Goal: Transaction & Acquisition: Purchase product/service

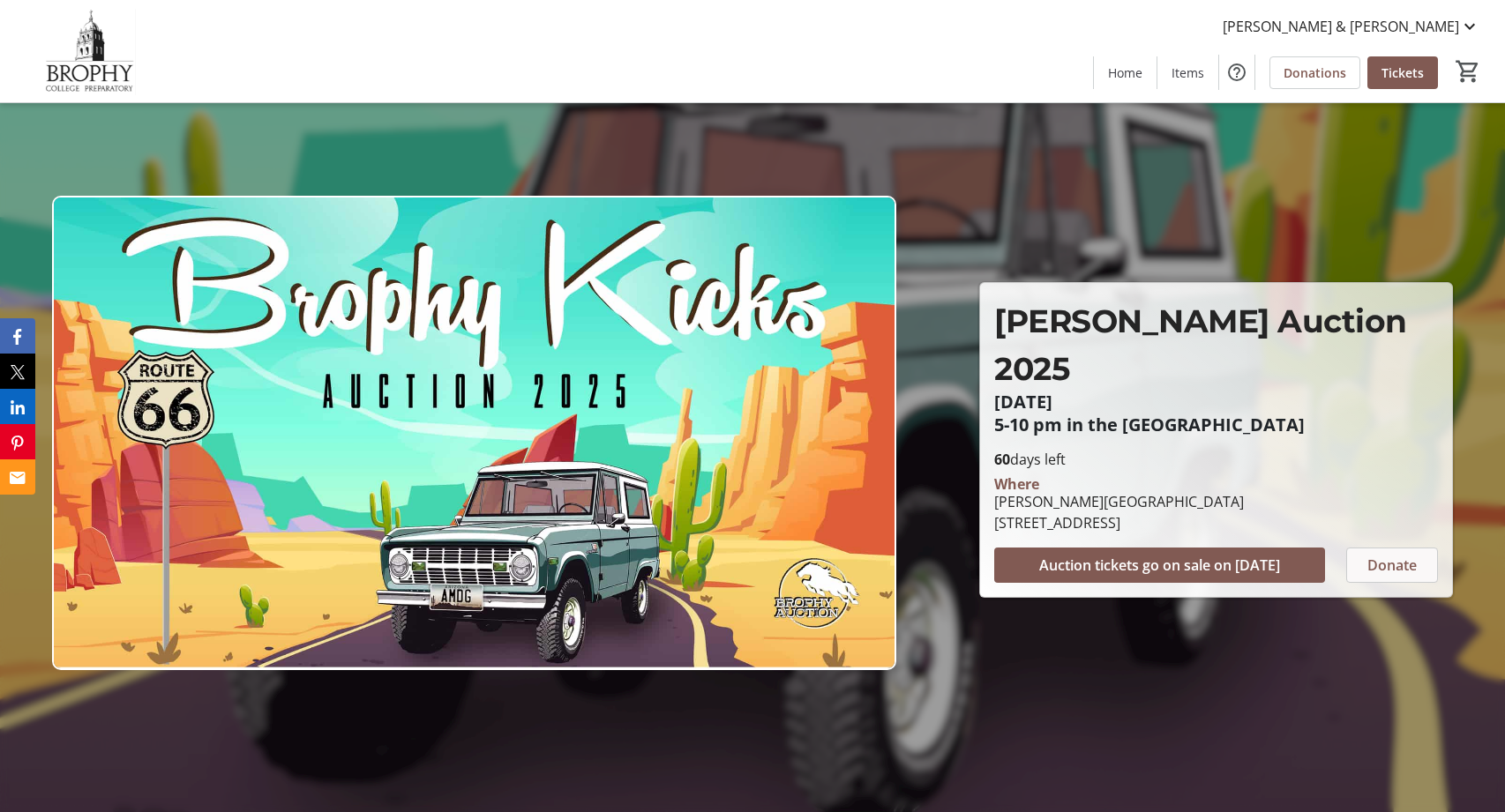
click at [1380, 555] on span "Donate" at bounding box center [1392, 565] width 50 height 21
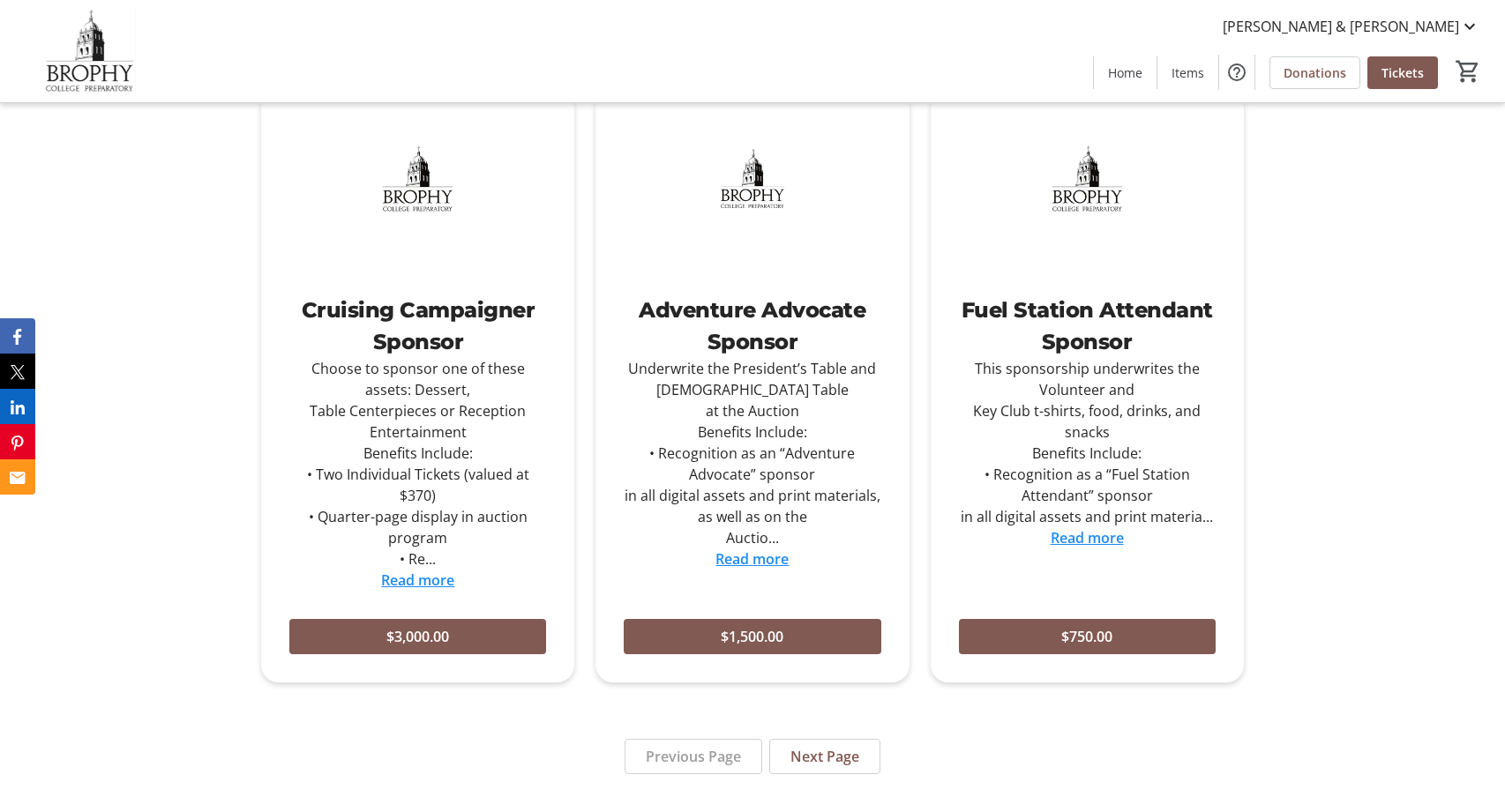
scroll to position [1526, 0]
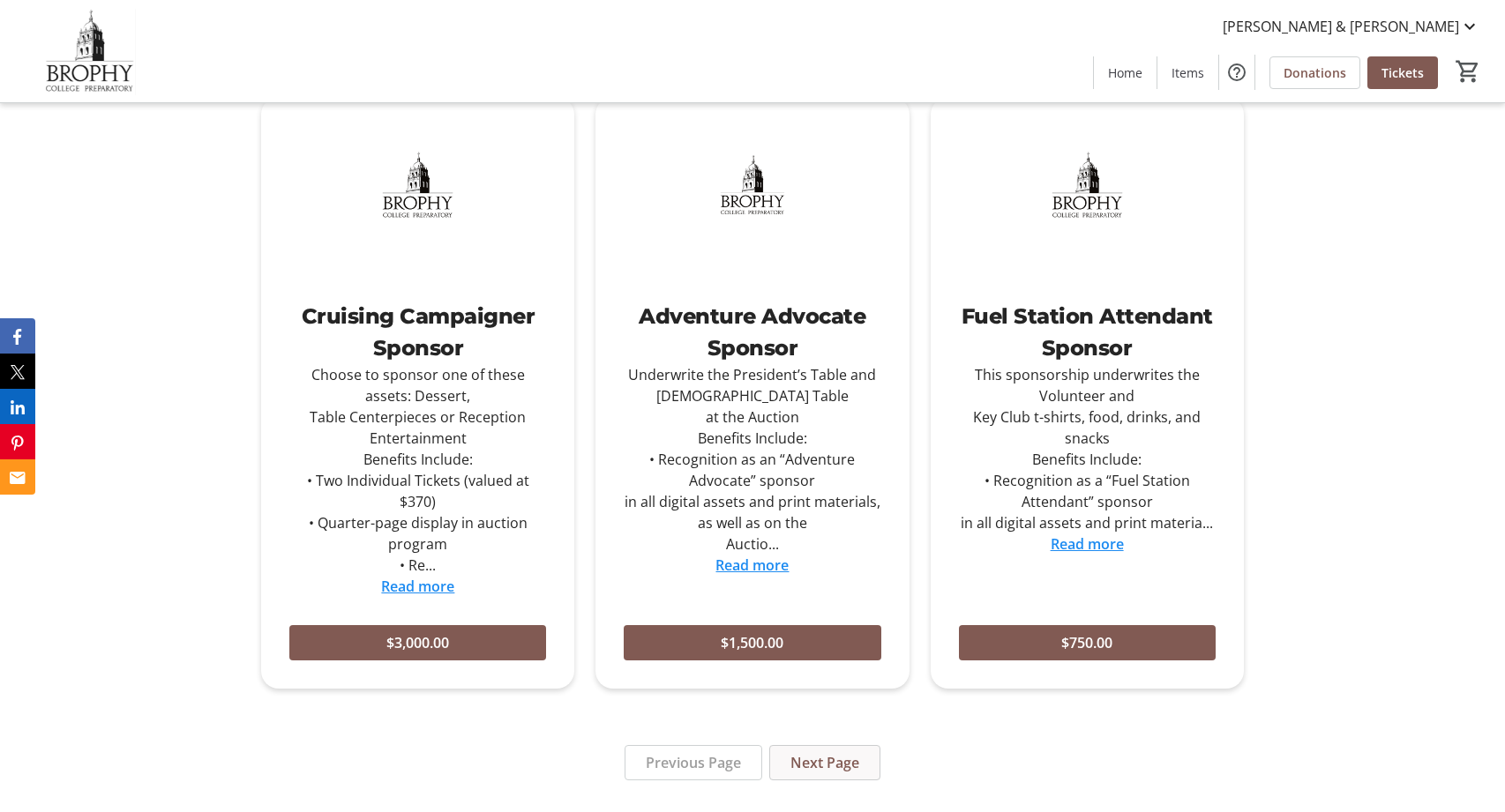
click at [816, 752] on span "Next Page" at bounding box center [824, 762] width 69 height 21
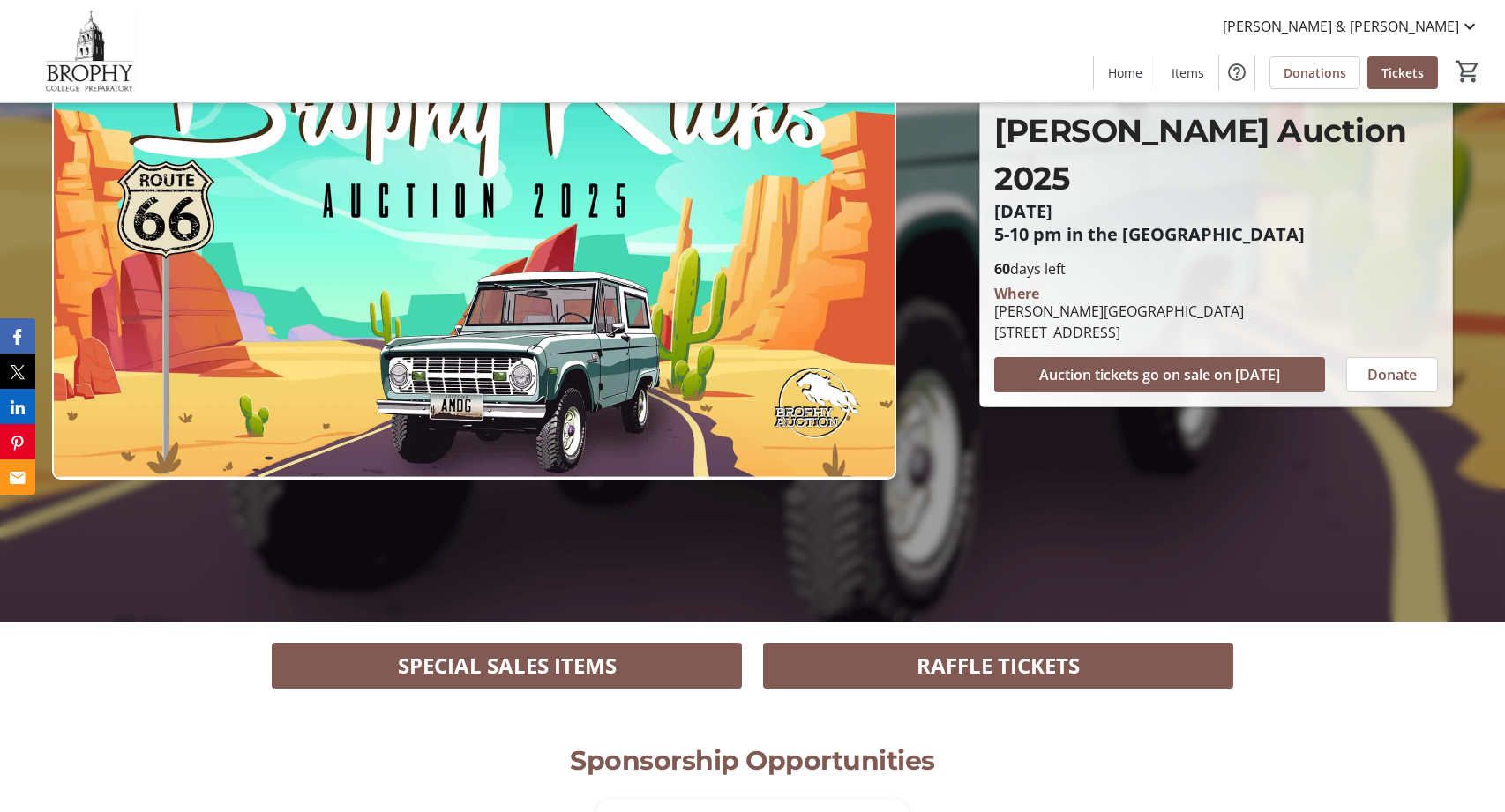
scroll to position [140, 0]
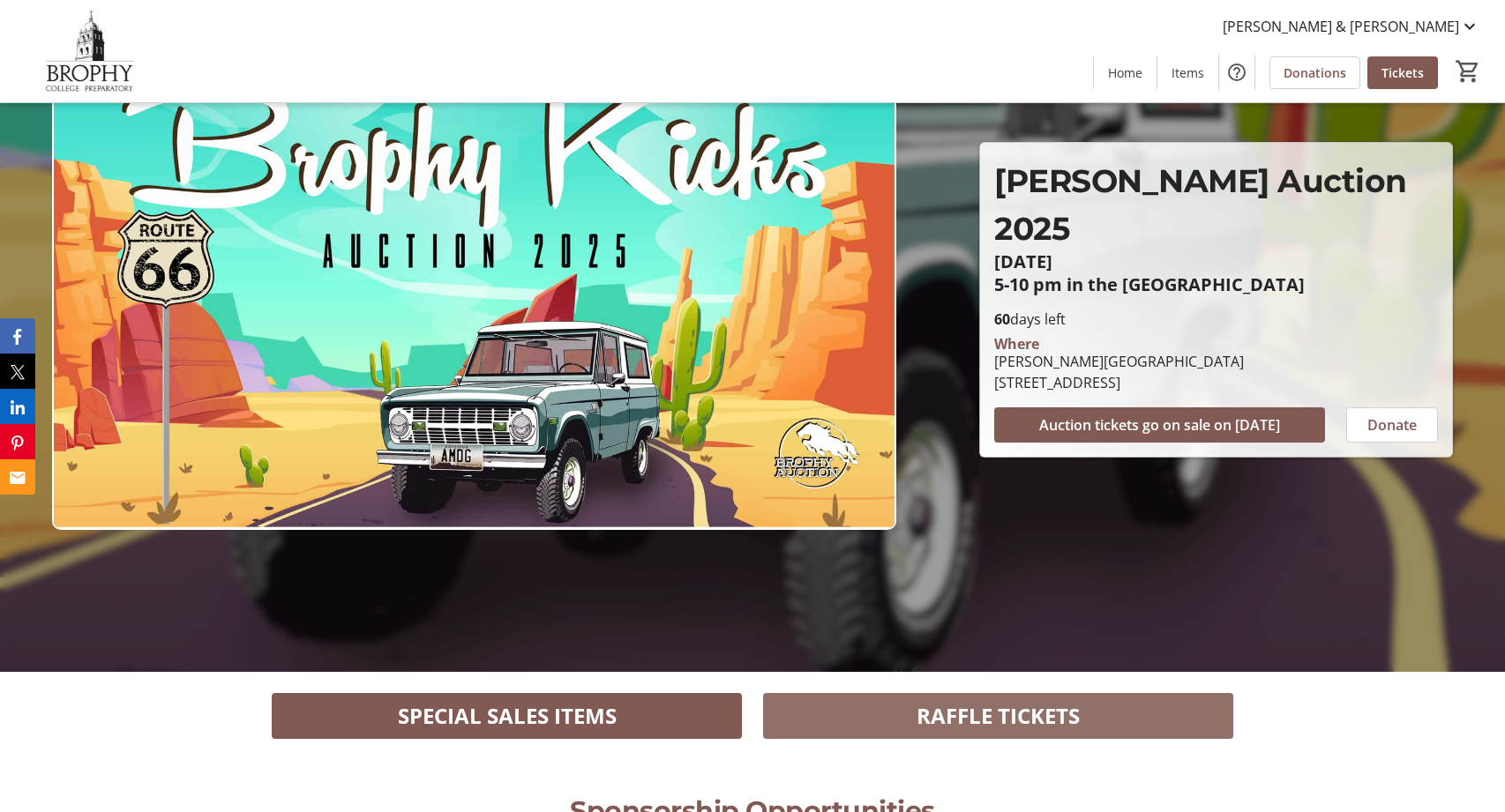
click at [857, 717] on span at bounding box center [999, 715] width 470 height 42
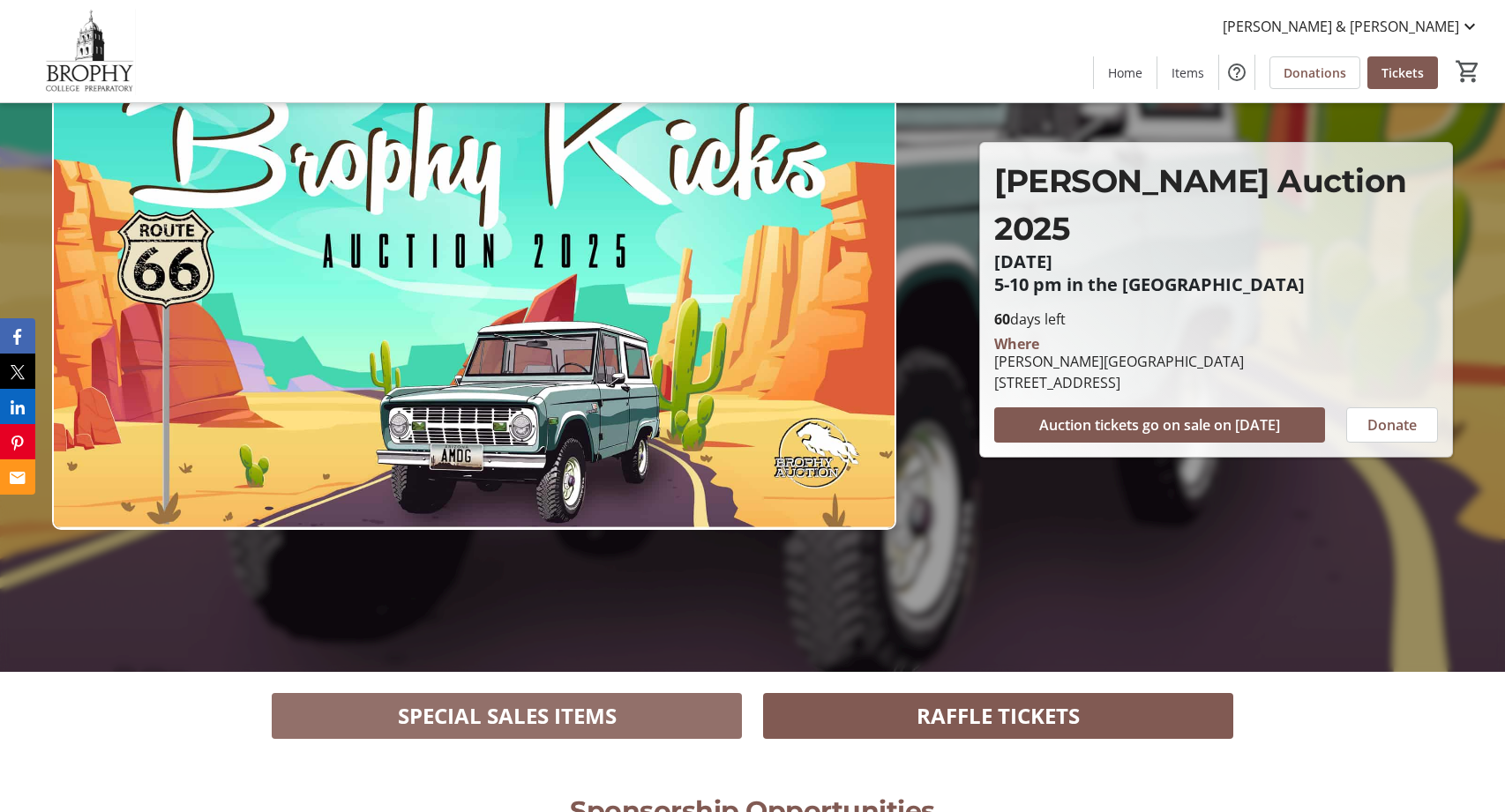
click at [506, 714] on span "SPECIAL SALES ITEMS" at bounding box center [507, 716] width 219 height 32
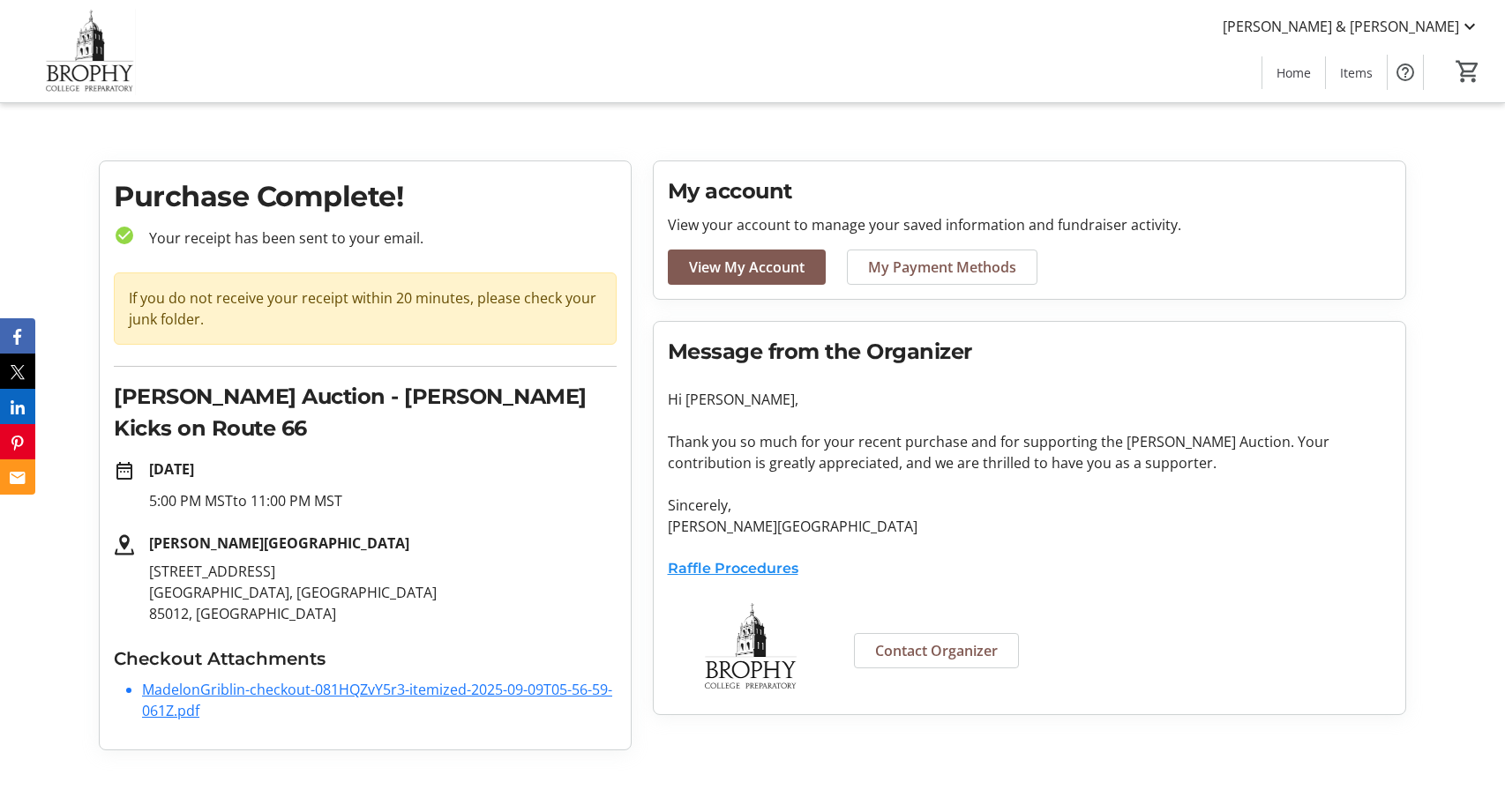
click at [335, 679] on link "MadelonGriblin-checkout-081HQZvY5r3-itemized-2025-09-09T05-56-59-061Z.pdf" at bounding box center [377, 699] width 470 height 41
click at [724, 568] on link "Raffle Procedures" at bounding box center [733, 568] width 131 height 17
click at [766, 575] on link "Raffle Procedures" at bounding box center [733, 568] width 131 height 17
click at [1308, 75] on span "Home" at bounding box center [1294, 73] width 35 height 19
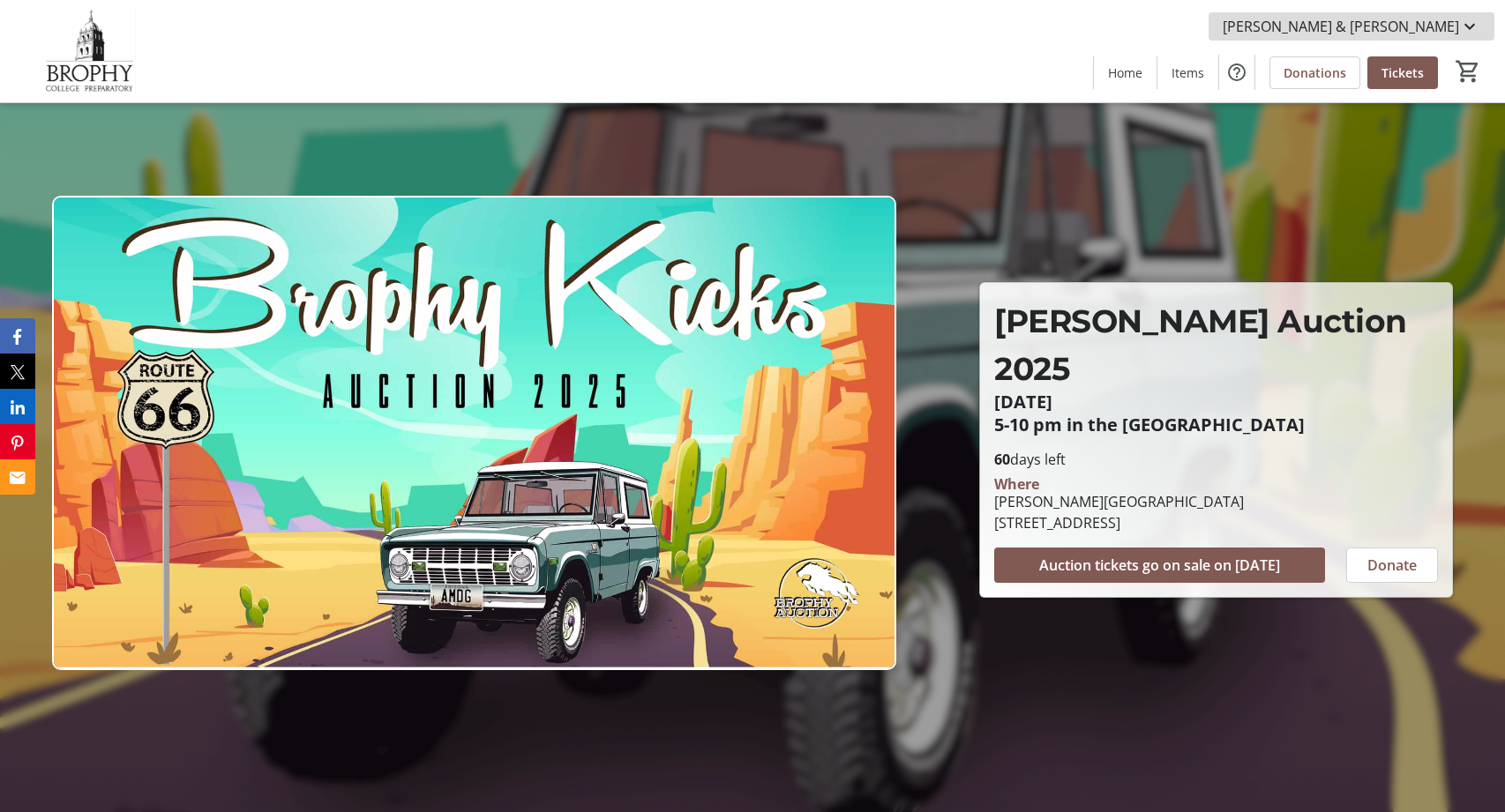
click at [1462, 25] on mat-icon at bounding box center [1469, 26] width 21 height 21
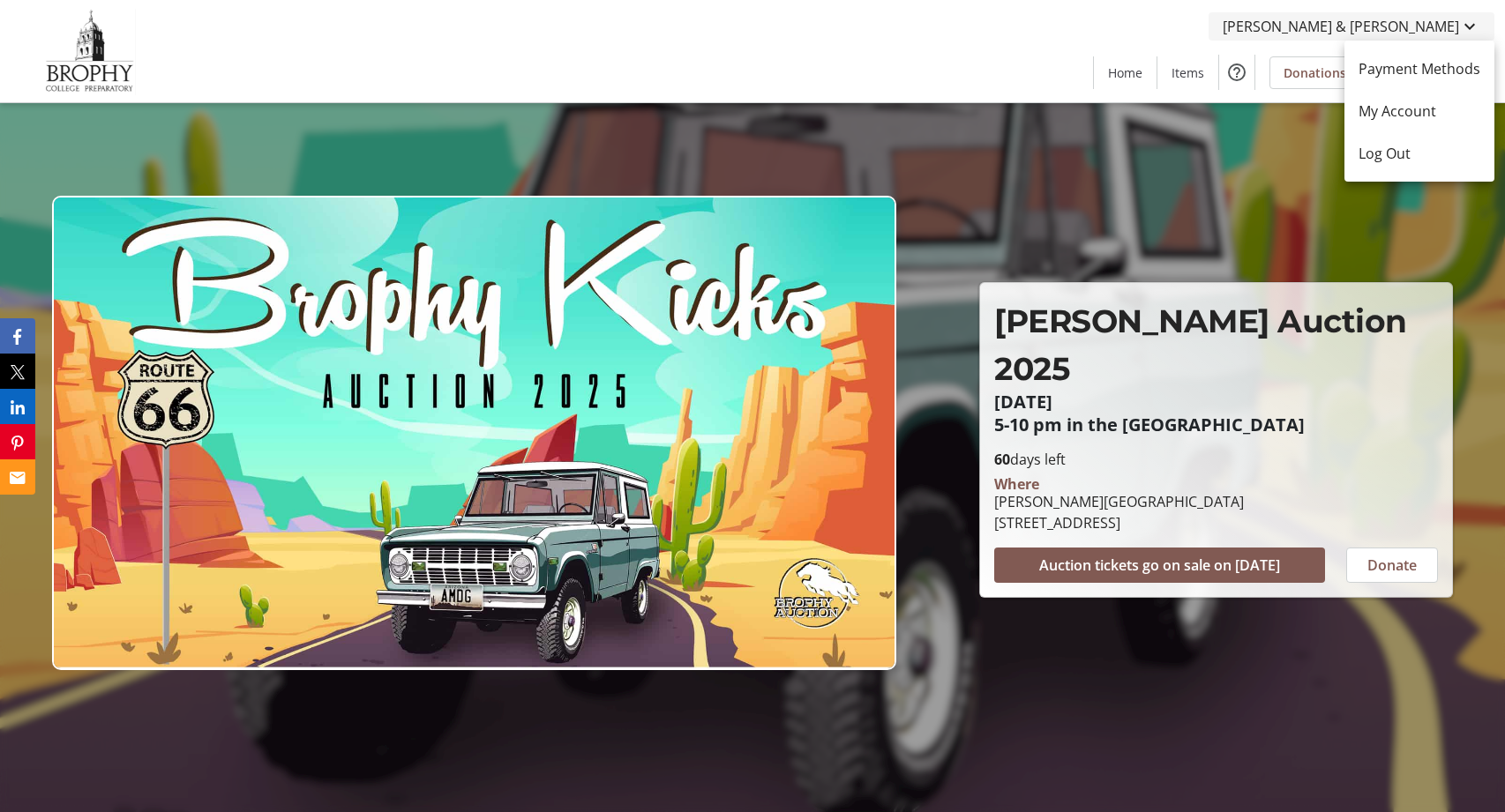
click at [1462, 25] on div at bounding box center [752, 406] width 1505 height 812
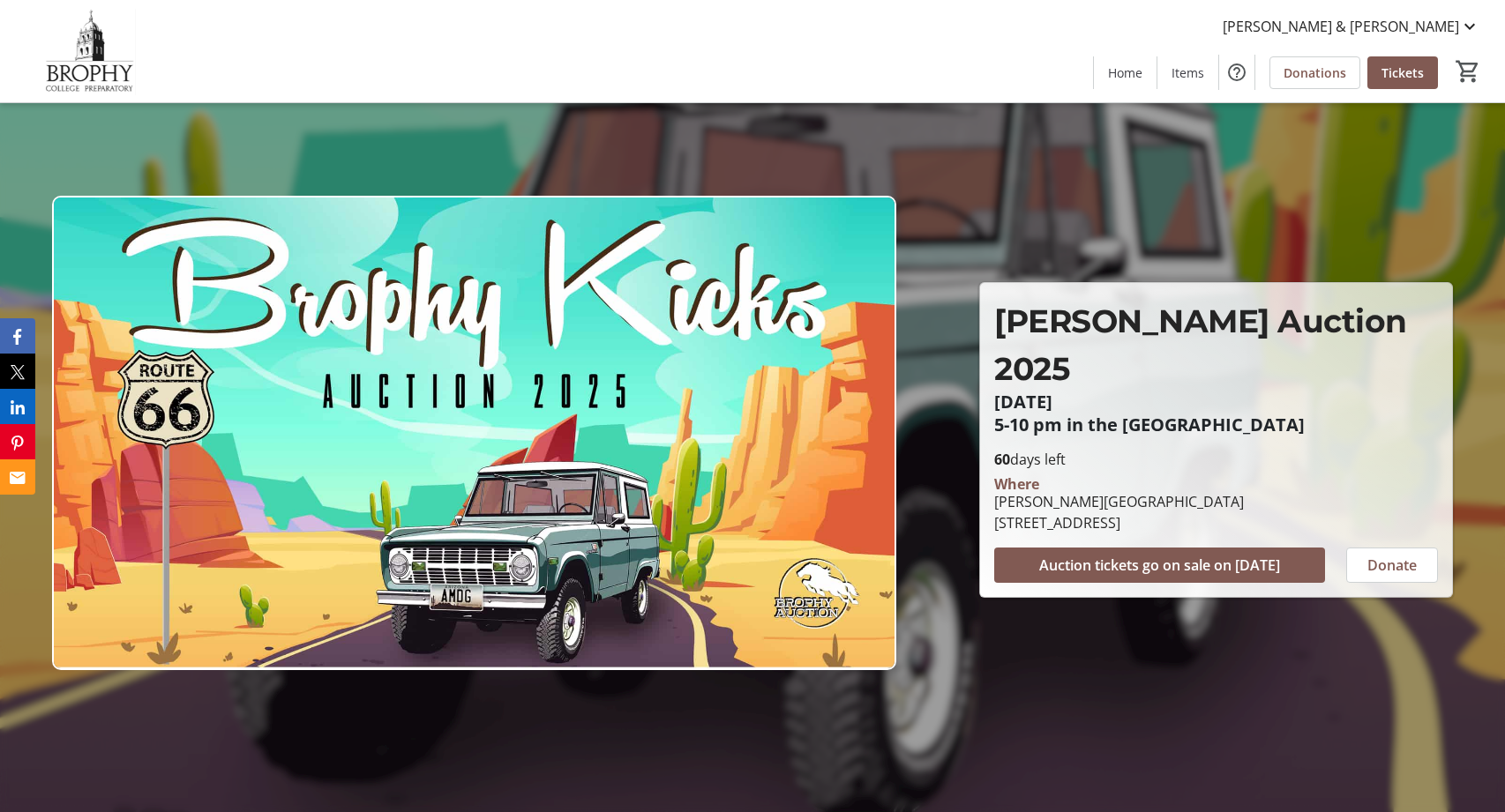
click at [73, 61] on img at bounding box center [90, 51] width 157 height 89
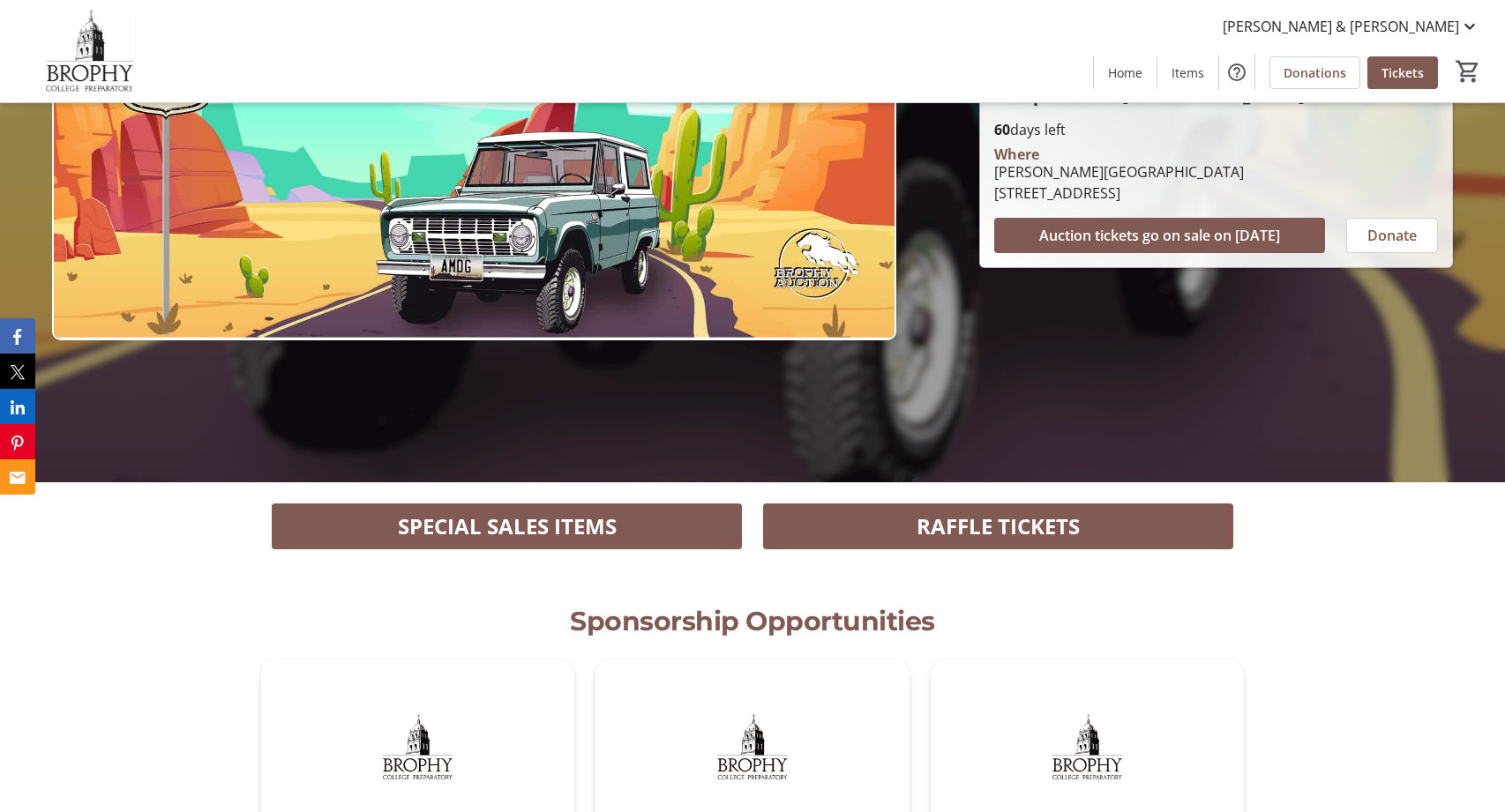
scroll to position [370, 0]
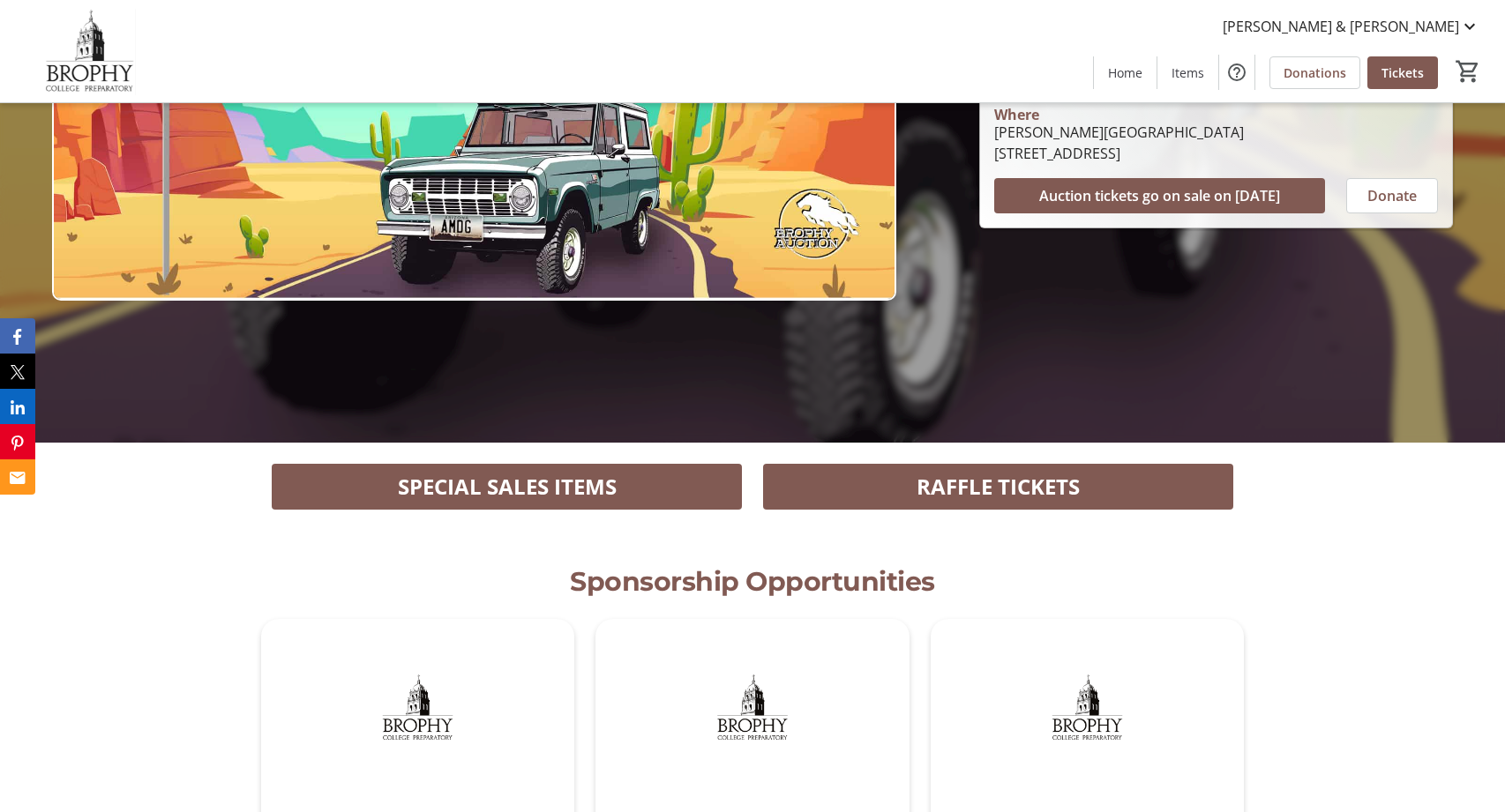
click at [600, 152] on img at bounding box center [473, 64] width 844 height 474
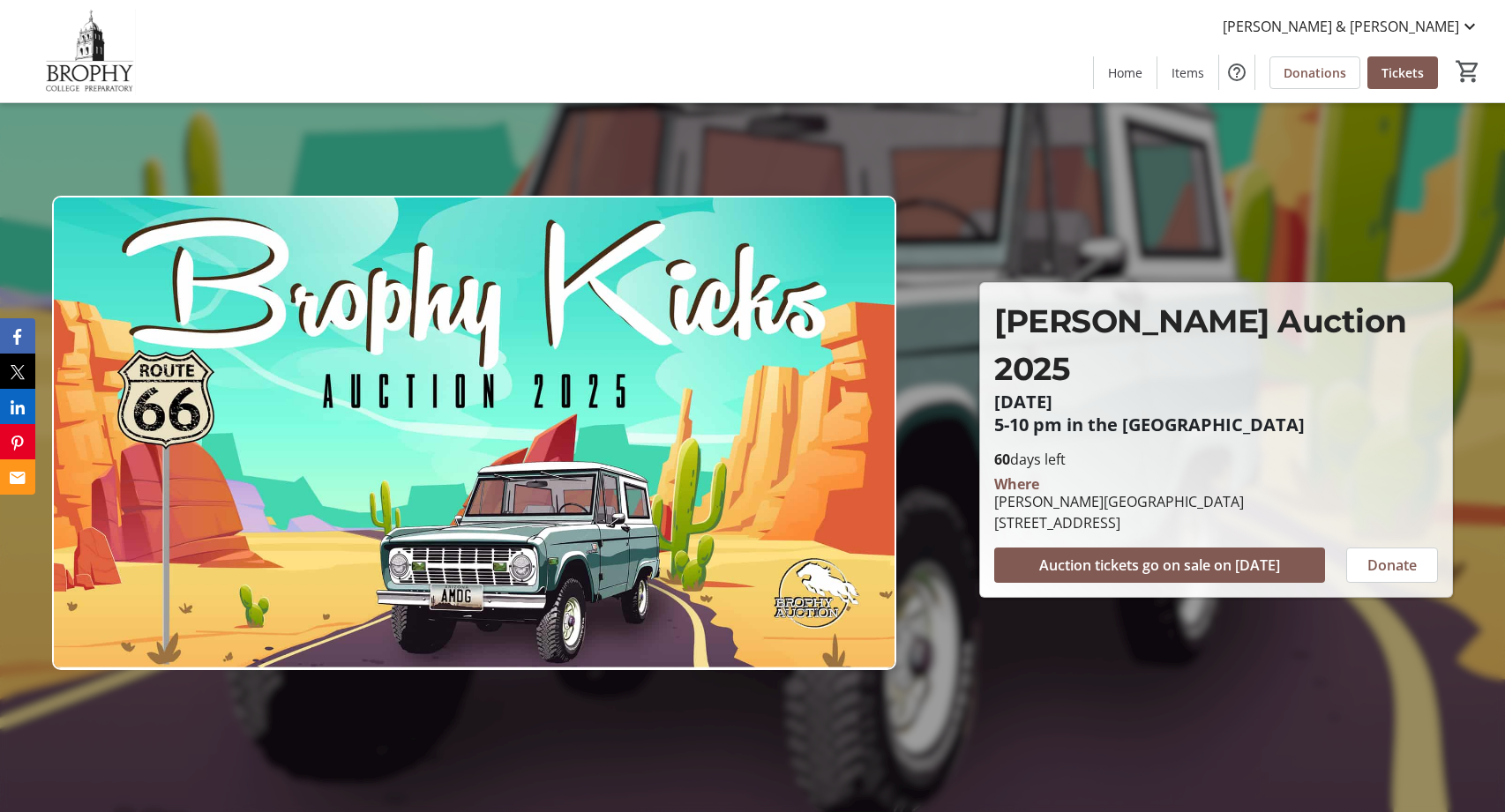
scroll to position [0, 0]
click at [1470, 26] on mat-icon at bounding box center [1469, 26] width 21 height 21
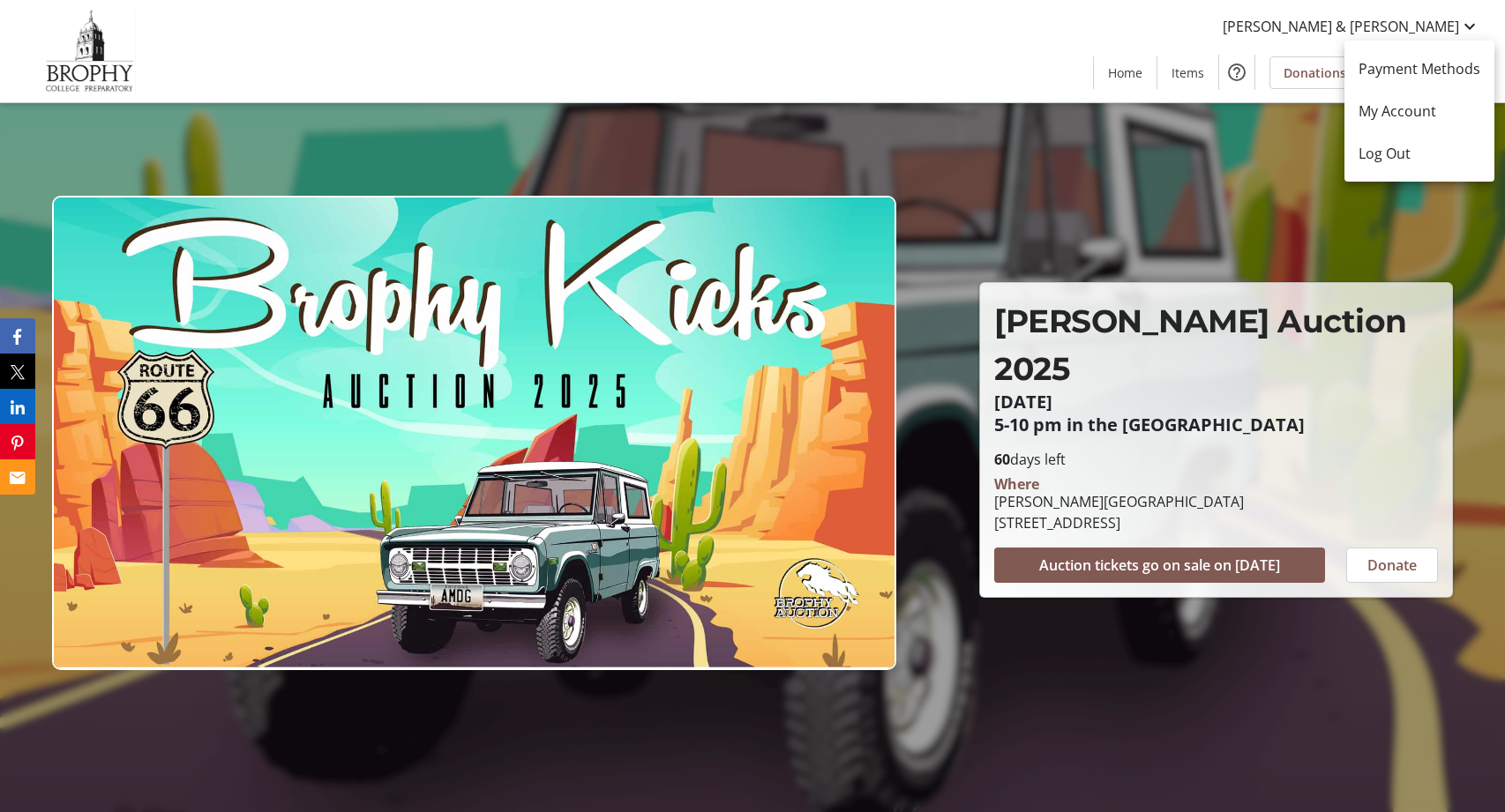
click at [1209, 216] on div at bounding box center [752, 406] width 1505 height 812
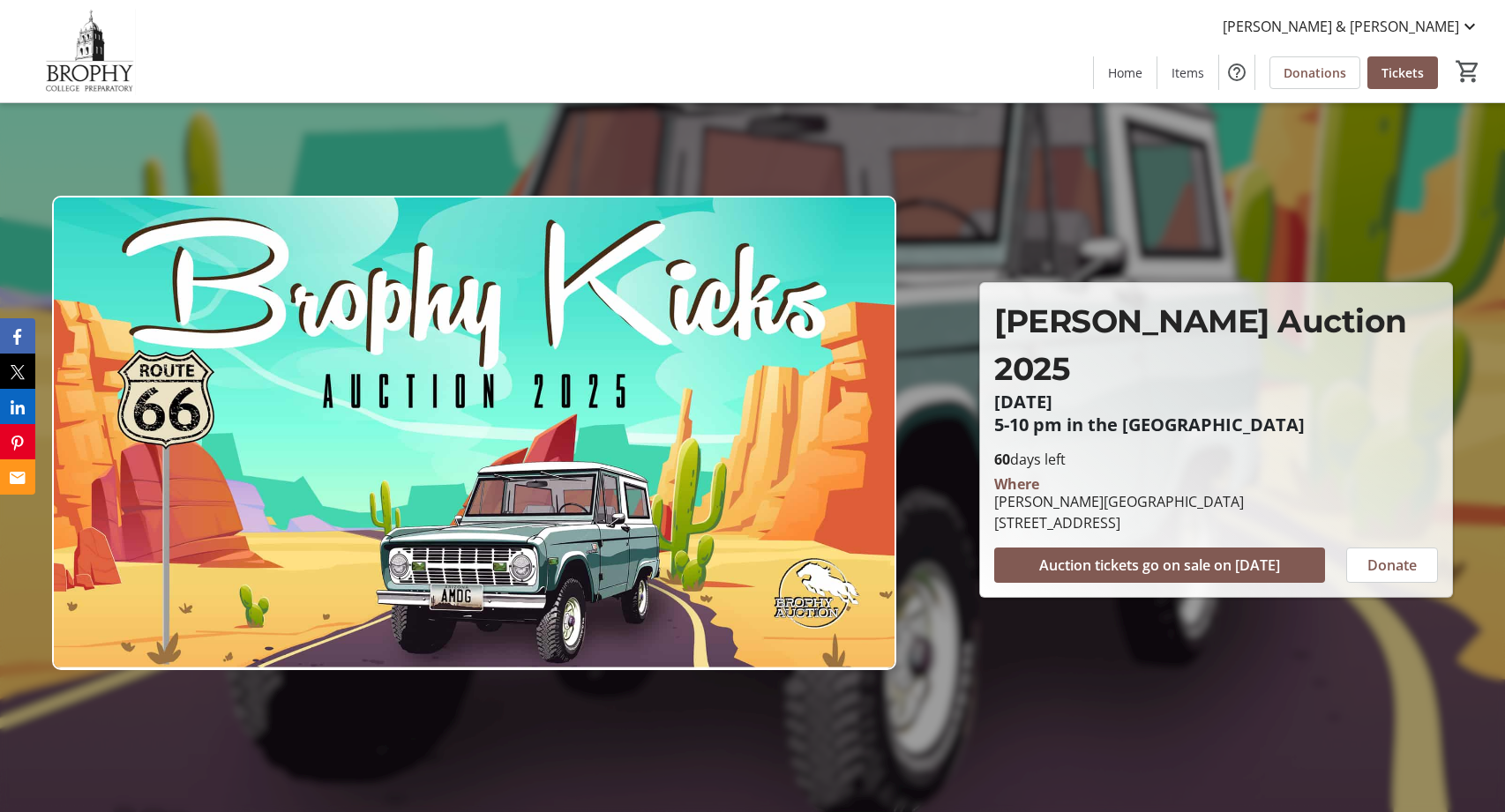
click at [1133, 357] on span "[PERSON_NAME] Auction 2025" at bounding box center [1200, 345] width 413 height 87
click at [1236, 73] on mat-icon "Help" at bounding box center [1236, 72] width 21 height 21
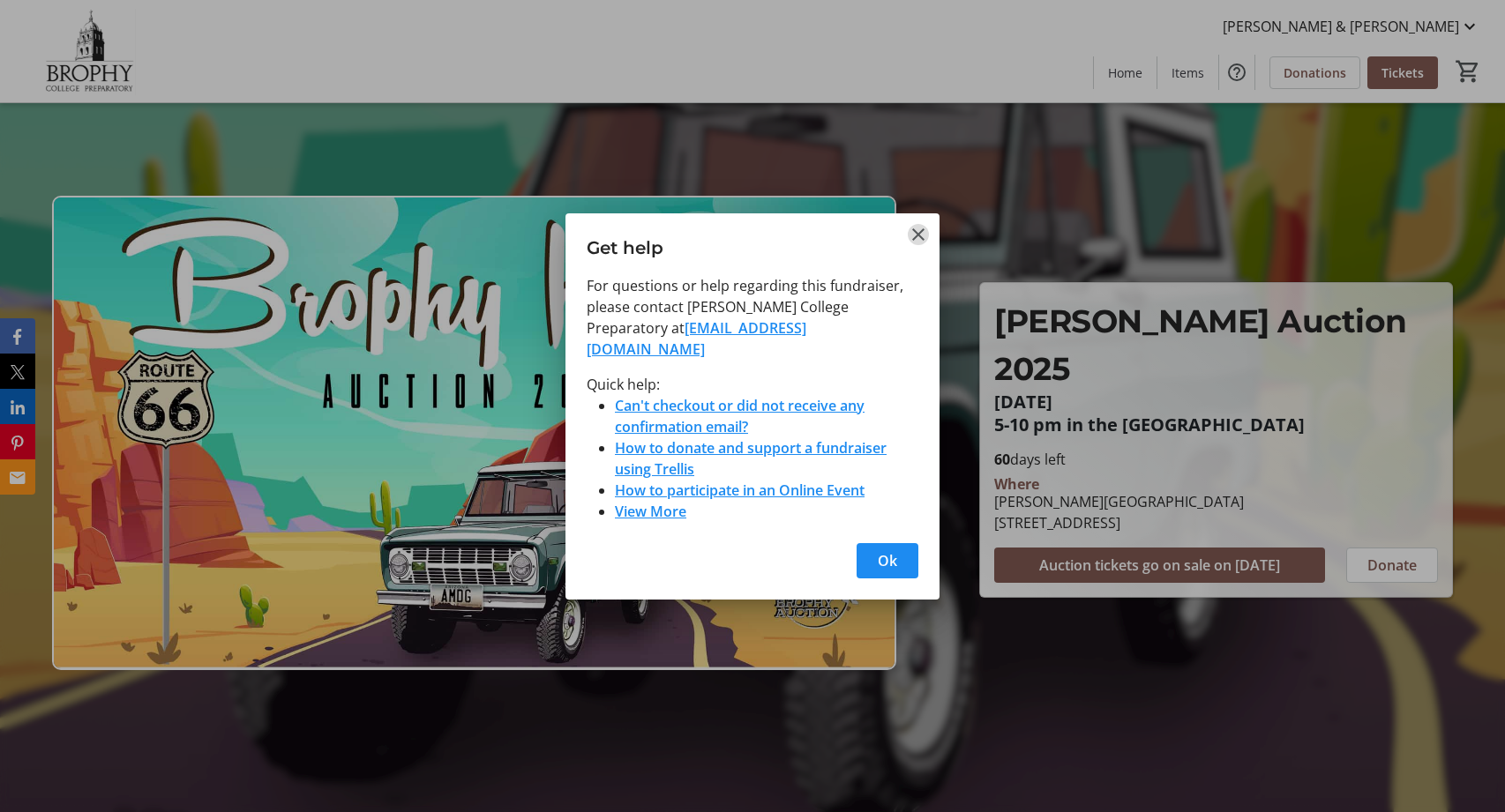
click at [920, 245] on mat-icon "Close" at bounding box center [918, 234] width 21 height 21
